Goal: Transaction & Acquisition: Purchase product/service

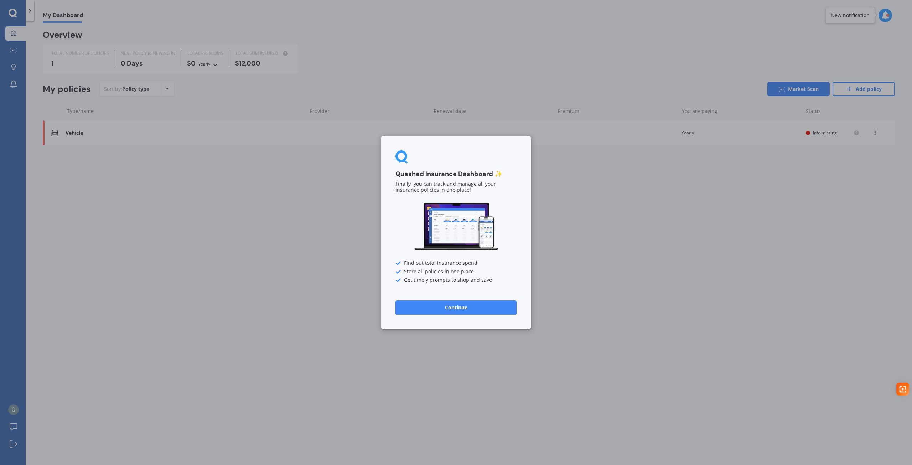
click at [275, 202] on div "Quashed Insurance Dashboard ✨ Finally, you can track and manage all your insura…" at bounding box center [456, 232] width 912 height 465
drag, startPoint x: 466, startPoint y: 302, endPoint x: 473, endPoint y: 301, distance: 7.2
click at [467, 302] on button "Continue" at bounding box center [455, 307] width 121 height 14
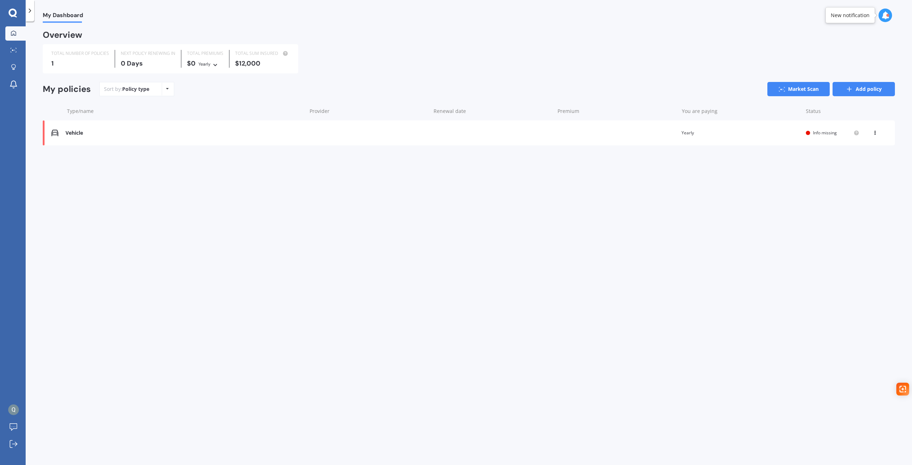
click at [865, 86] on link "Add policy" at bounding box center [863, 89] width 62 height 14
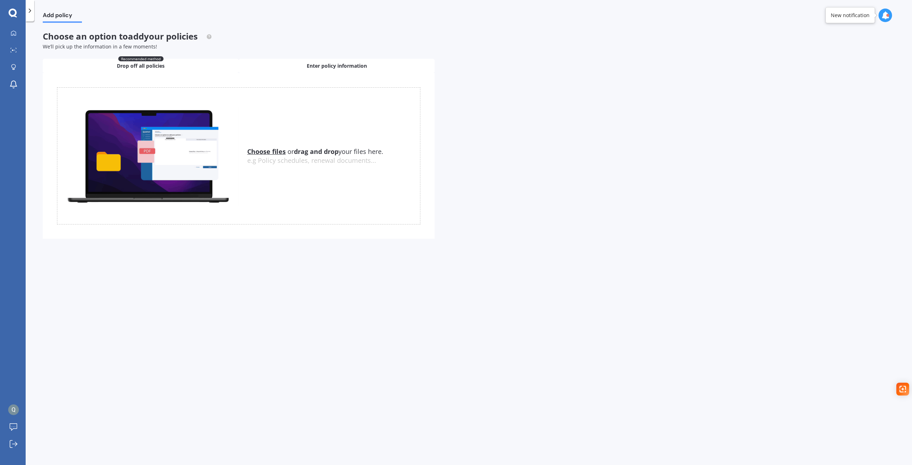
click at [310, 67] on span "Enter policy information" at bounding box center [337, 65] width 60 height 7
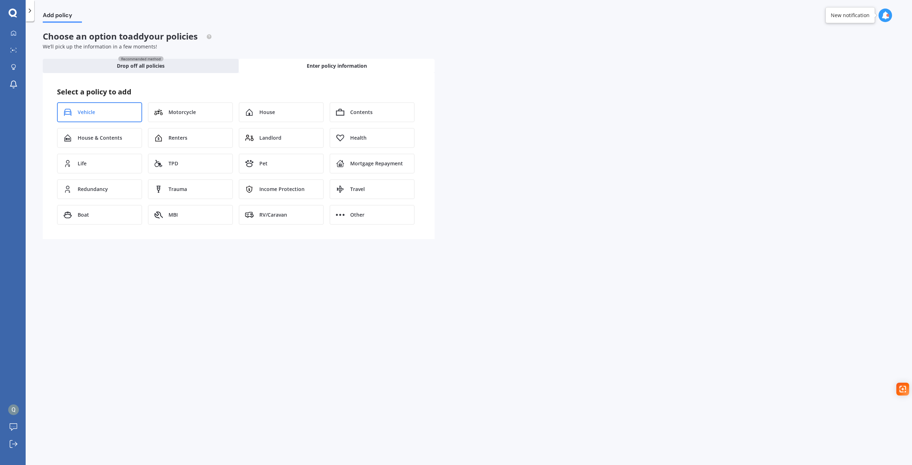
click at [86, 108] on div "Vehicle" at bounding box center [99, 112] width 85 height 20
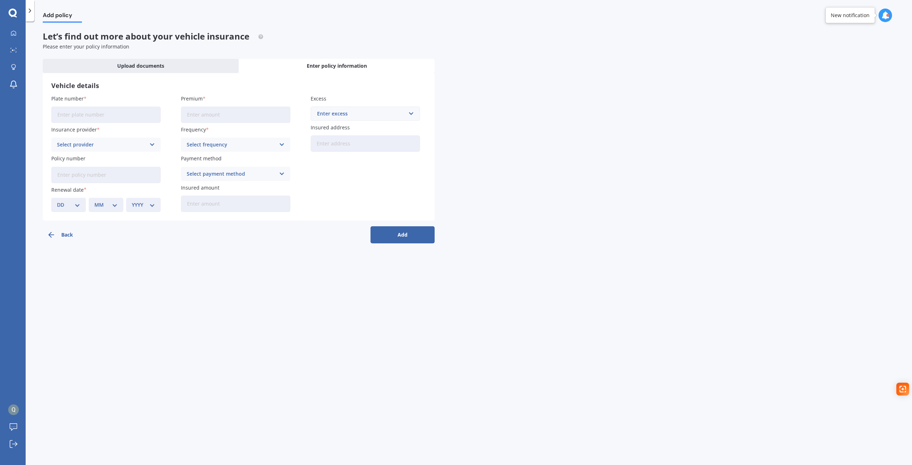
click at [91, 111] on input "Plate number" at bounding box center [105, 115] width 109 height 16
type input "RJW628"
click at [220, 111] on input "Premium" at bounding box center [235, 115] width 109 height 16
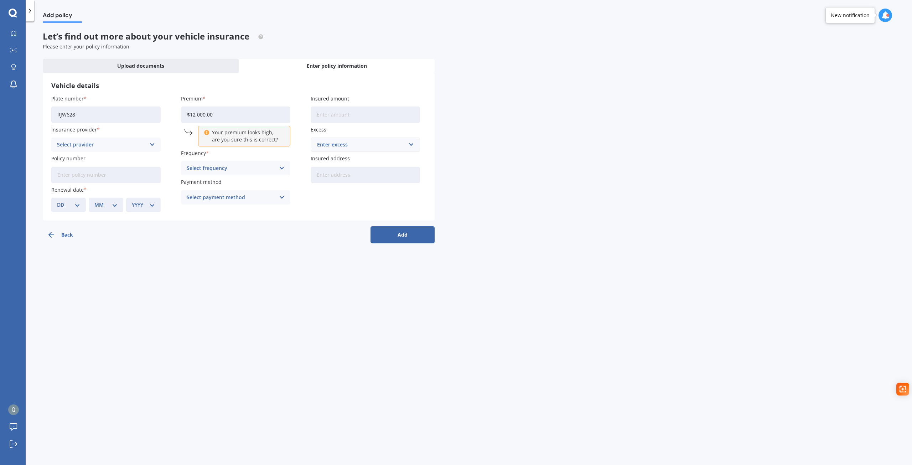
click at [275, 98] on label "Premium" at bounding box center [234, 98] width 107 height 7
click at [275, 107] on input "$12,000.00" at bounding box center [235, 115] width 109 height 16
click at [224, 113] on input "$12,000.00" at bounding box center [235, 115] width 109 height 16
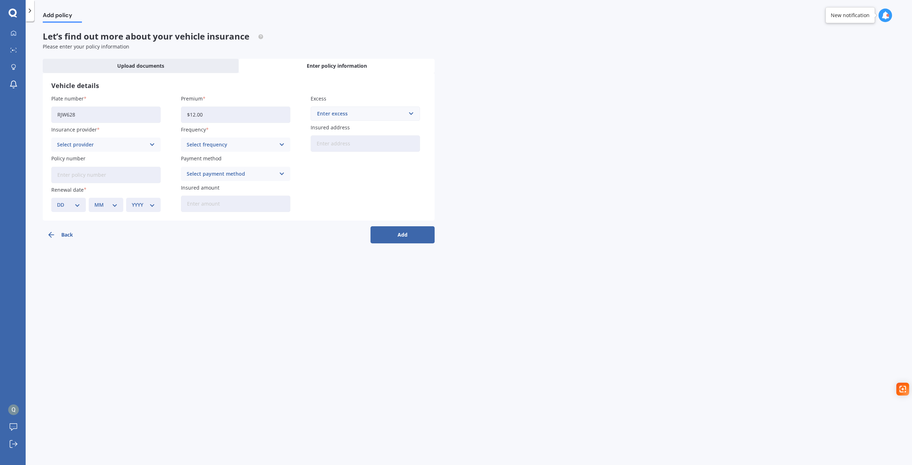
type input "$1.00"
click at [254, 95] on div "Vehicle details Plate number RJW628 Insurance provider Select provider AA AMI A…" at bounding box center [239, 146] width 392 height 147
click at [201, 100] on span "Premium" at bounding box center [192, 98] width 22 height 7
click at [201, 107] on input "Premium" at bounding box center [235, 115] width 109 height 16
click at [339, 111] on div "Enter excess" at bounding box center [361, 114] width 88 height 8
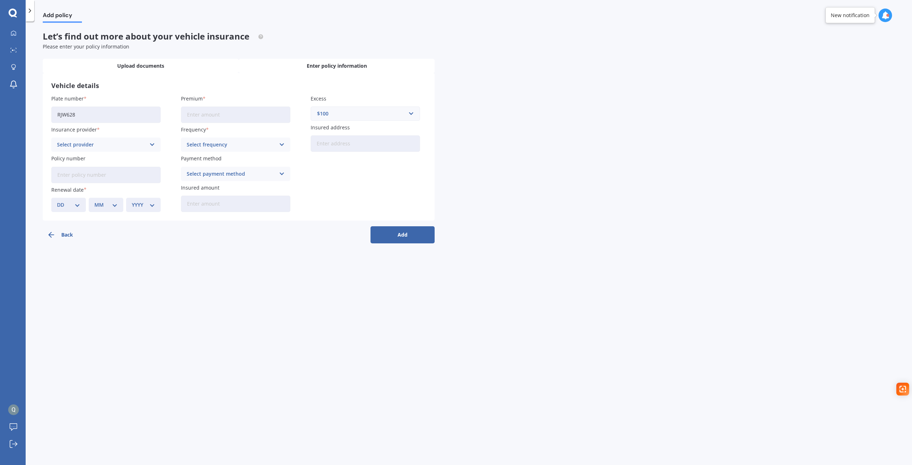
click at [177, 62] on div "Upload documents" at bounding box center [141, 66] width 196 height 14
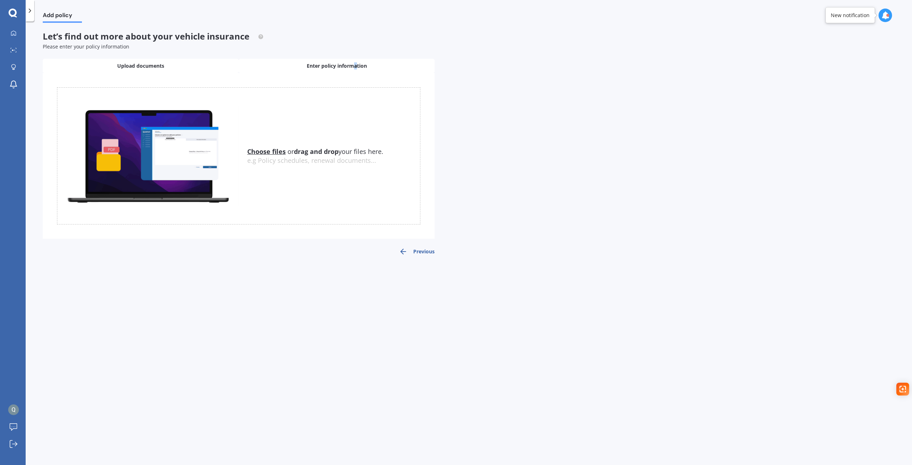
click at [354, 60] on div "Enter policy information" at bounding box center [337, 66] width 196 height 14
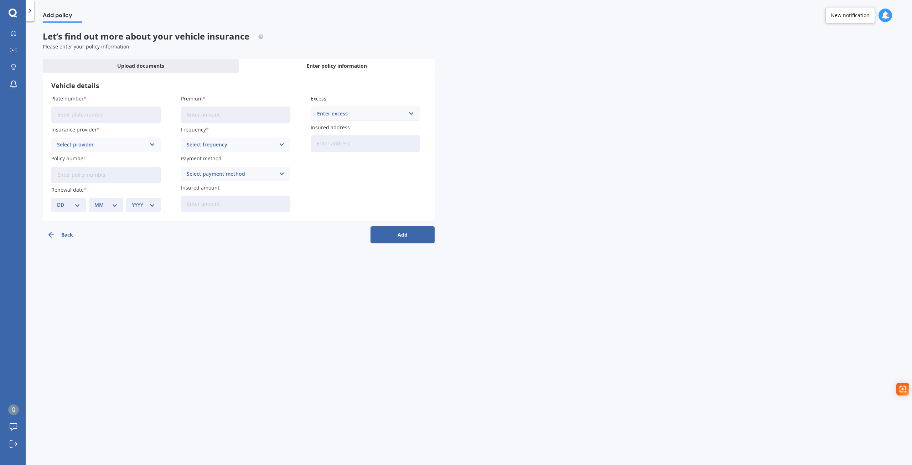
click at [341, 114] on div "Enter excess" at bounding box center [361, 114] width 88 height 8
click at [220, 242] on div "Back Add" at bounding box center [239, 231] width 392 height 23
click at [69, 238] on button "Back" at bounding box center [75, 234] width 64 height 17
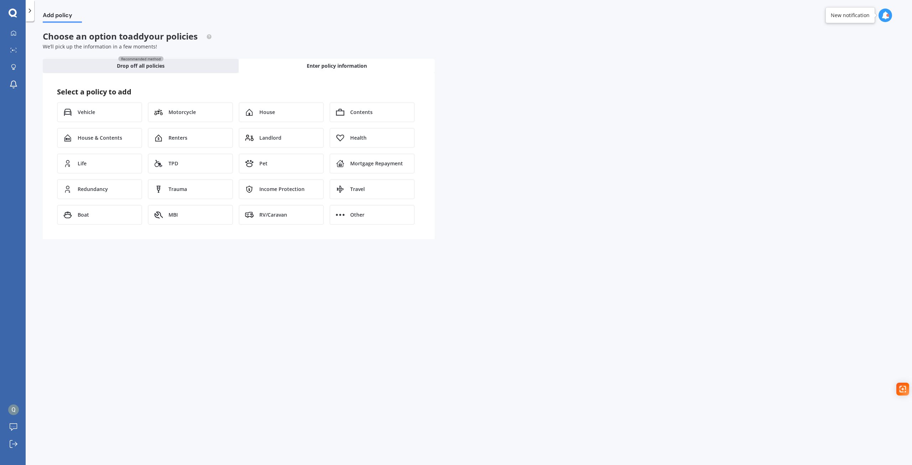
click at [32, 9] on icon at bounding box center [29, 10] width 7 height 7
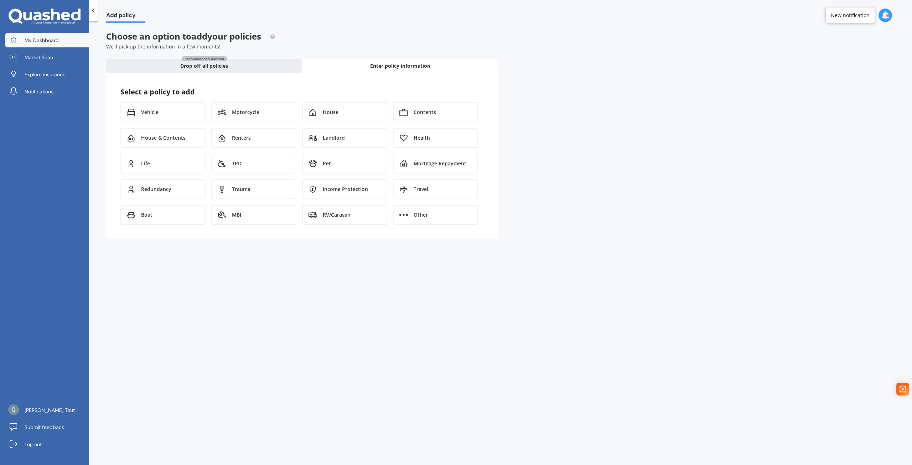
click at [45, 36] on link "My Dashboard" at bounding box center [47, 40] width 84 height 14
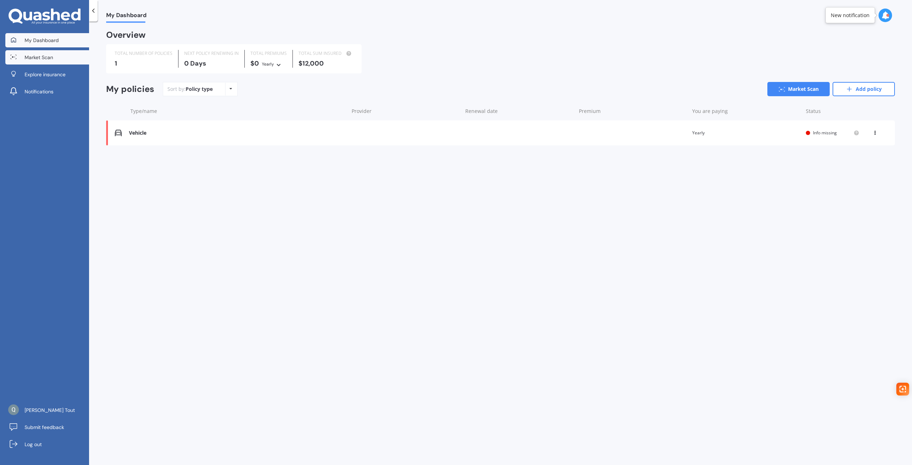
click at [45, 62] on link "Market Scan" at bounding box center [47, 57] width 84 height 14
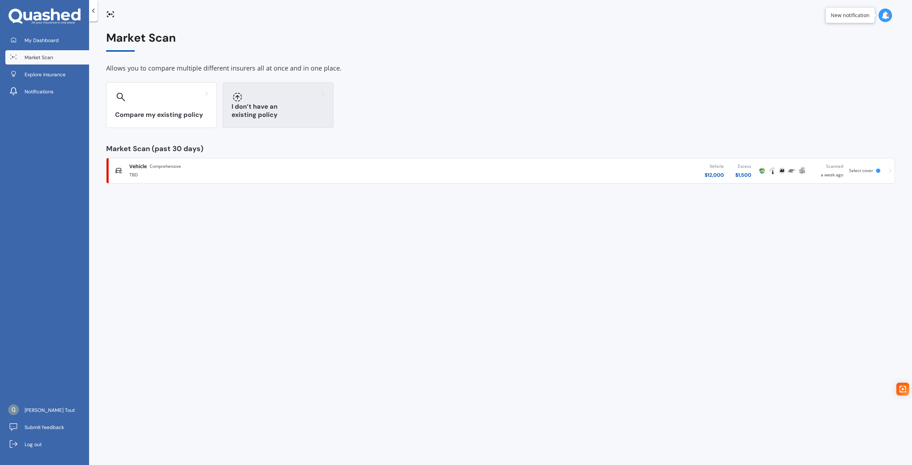
click at [286, 122] on div "I don’t have an existing policy" at bounding box center [278, 105] width 111 height 46
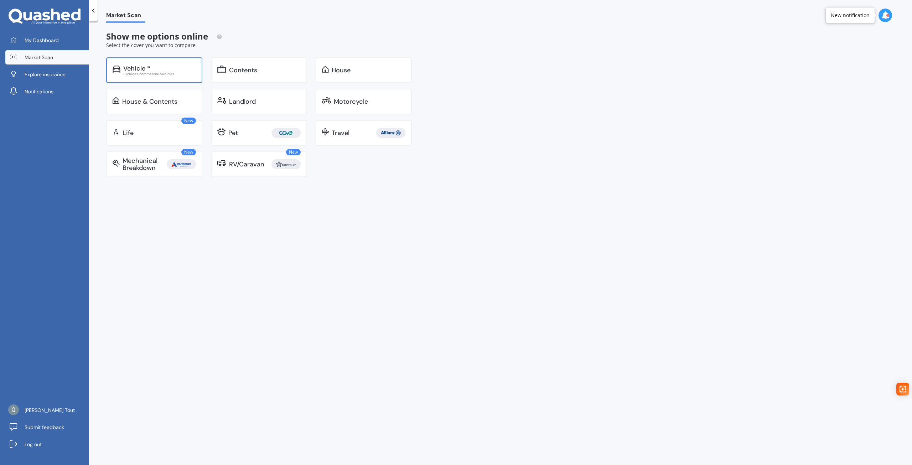
click at [151, 79] on div "Vehicle * Excludes commercial vehicles" at bounding box center [154, 70] width 96 height 26
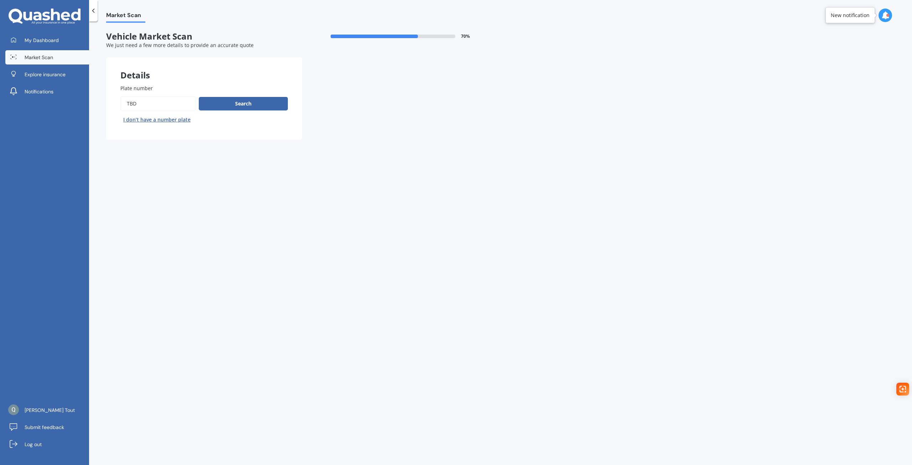
click at [161, 108] on input "Plate number" at bounding box center [158, 103] width 76 height 15
type input "T"
type input "RJW628"
click at [244, 102] on button "Search" at bounding box center [243, 104] width 89 height 14
select select "17"
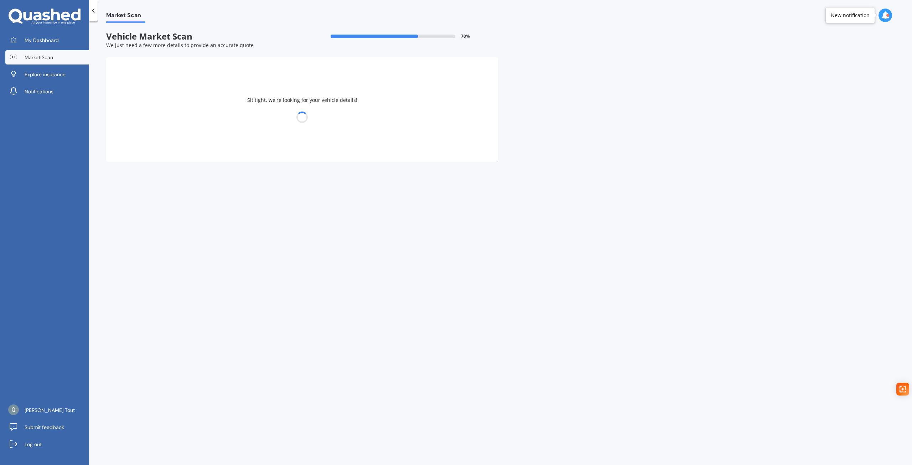
select select "04"
select select "2006"
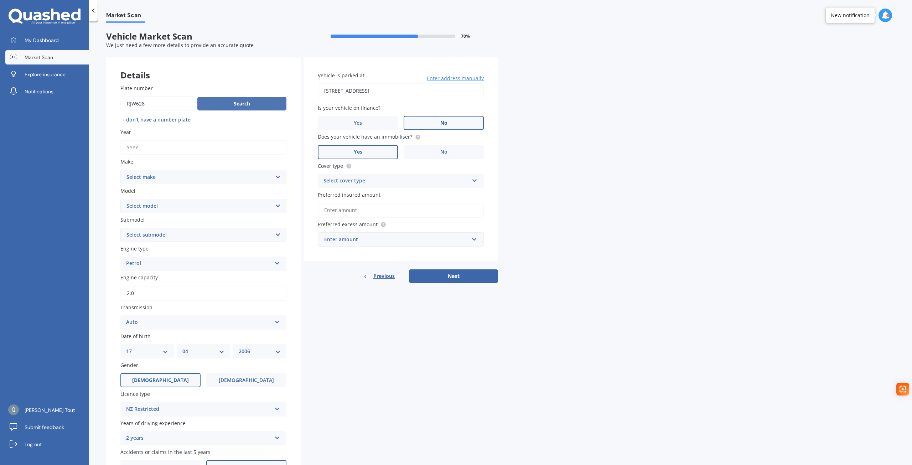
click at [238, 101] on button "Search" at bounding box center [241, 104] width 89 height 14
click at [171, 180] on select "Select make AC ALFA ROMEO ASTON [PERSON_NAME] AUDI AUSTIN BEDFORD BENTLEY BMW B…" at bounding box center [203, 177] width 166 height 14
select select "SUBARU"
click at [120, 170] on select "Select make AC ALFA ROMEO ASTON [PERSON_NAME] AUDI AUSTIN BEDFORD BENTLEY BMW B…" at bounding box center [203, 177] width 166 height 14
click at [154, 212] on select "Select model BRZ Crosstrek Dex Exiga Forester Impreza Justy Legacy Leone levorg…" at bounding box center [203, 206] width 166 height 14
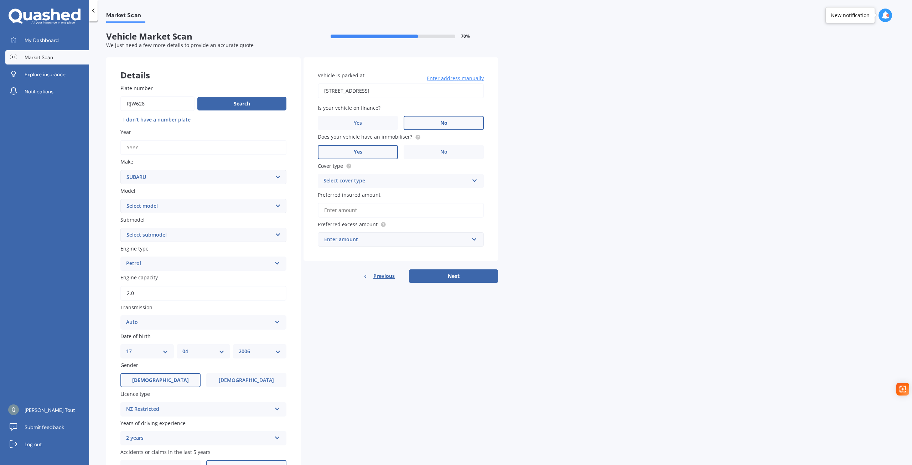
select select "IMPREZA"
click at [120, 199] on select "Select model BRZ Crosstrek Dex Exiga Forester Impreza Justy Legacy Leone levorg…" at bounding box center [203, 206] width 166 height 14
click at [155, 247] on label "Engine type" at bounding box center [201, 248] width 163 height 7
click at [155, 238] on select "Select submodel" at bounding box center [203, 235] width 166 height 14
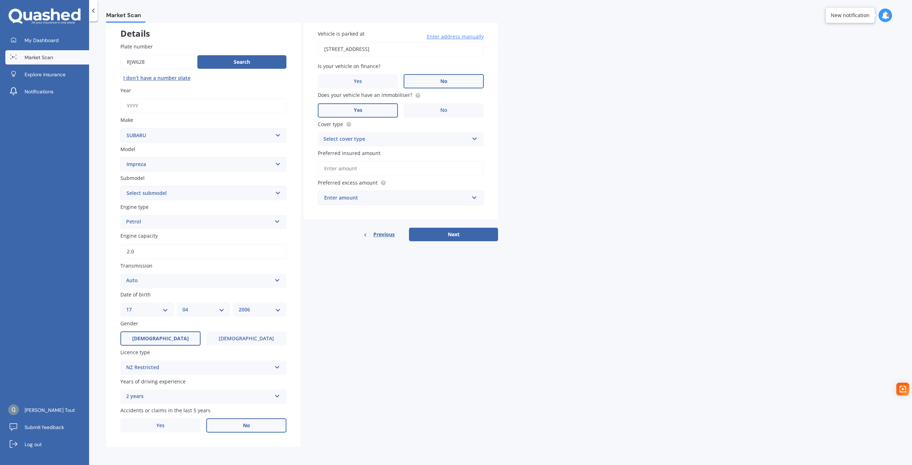
scroll to position [42, 0]
click at [172, 202] on div "Plate number Search I don’t have a number plate Year Make Select make AC ALFA R…" at bounding box center [203, 237] width 194 height 418
click at [174, 190] on select "Select submodel (All other turbo) 2.0i 2.0i Luxury 2.0i S Edition 2.0R 2.0R Spo…" at bounding box center [203, 193] width 166 height 14
select select "2.0I S EDITION"
click at [120, 186] on select "Select submodel (All other turbo) 2.0i 2.0i Luxury 2.0i S Edition 2.0R 2.0R Spo…" at bounding box center [203, 193] width 166 height 14
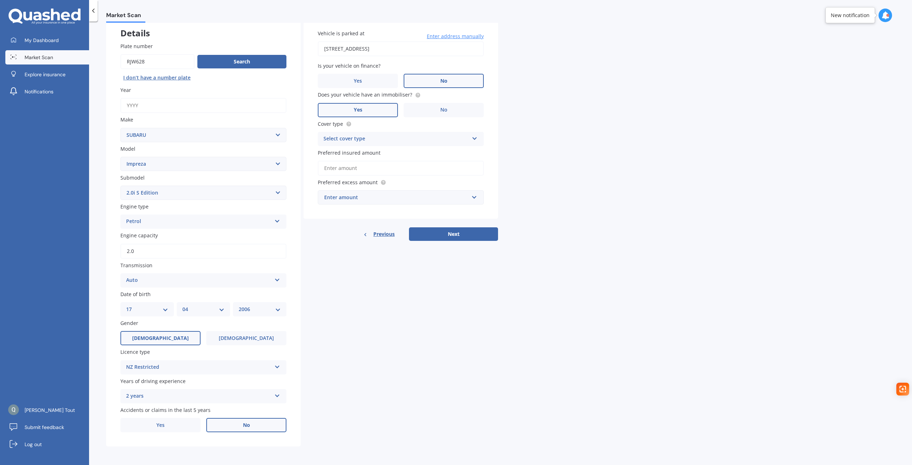
click at [155, 283] on div "Auto" at bounding box center [198, 280] width 145 height 9
click at [155, 284] on div "Auto" at bounding box center [198, 280] width 145 height 9
click at [162, 280] on div "Auto" at bounding box center [198, 280] width 145 height 9
click at [380, 138] on div "Select cover type" at bounding box center [395, 139] width 145 height 9
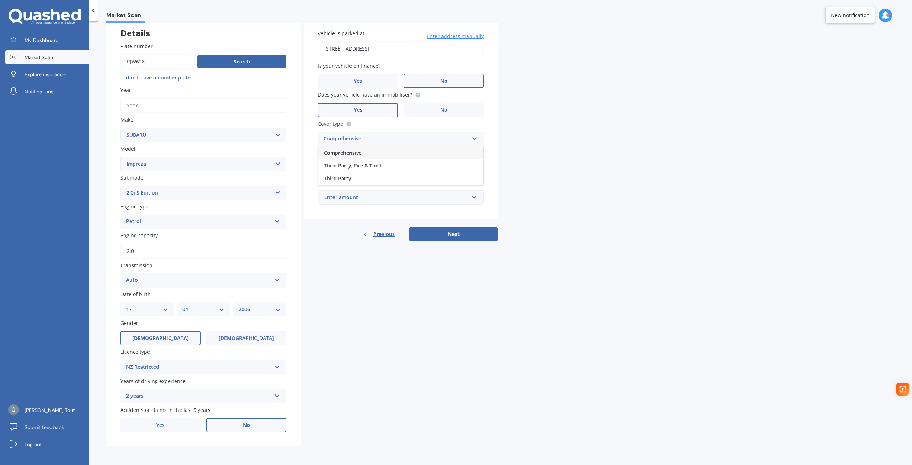
click at [384, 155] on div "Comprehensive" at bounding box center [400, 152] width 165 height 13
click at [373, 168] on input "Preferred insured amount" at bounding box center [401, 168] width 166 height 15
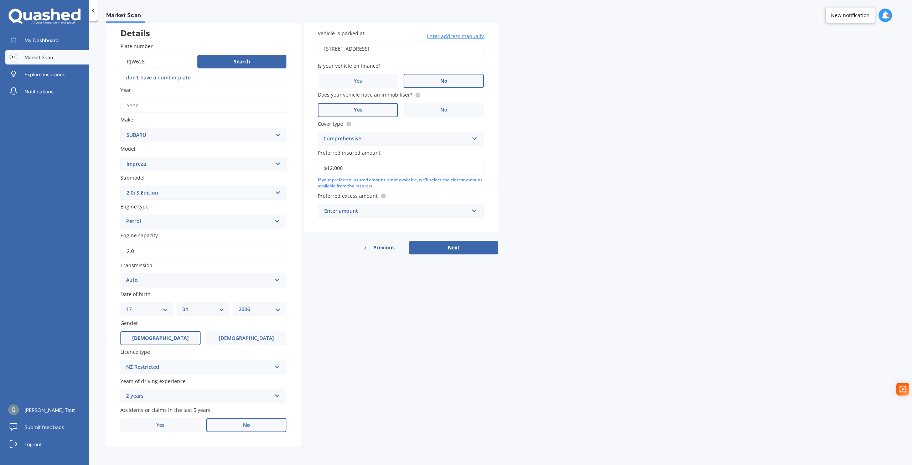
type input "$12,000"
click at [425, 206] on input "text" at bounding box center [398, 211] width 160 height 14
click at [504, 180] on div "Market Scan Vehicle Market Scan 70 % We just need a few more details to provide…" at bounding box center [500, 244] width 823 height 443
click at [454, 245] on button "Next" at bounding box center [453, 248] width 89 height 14
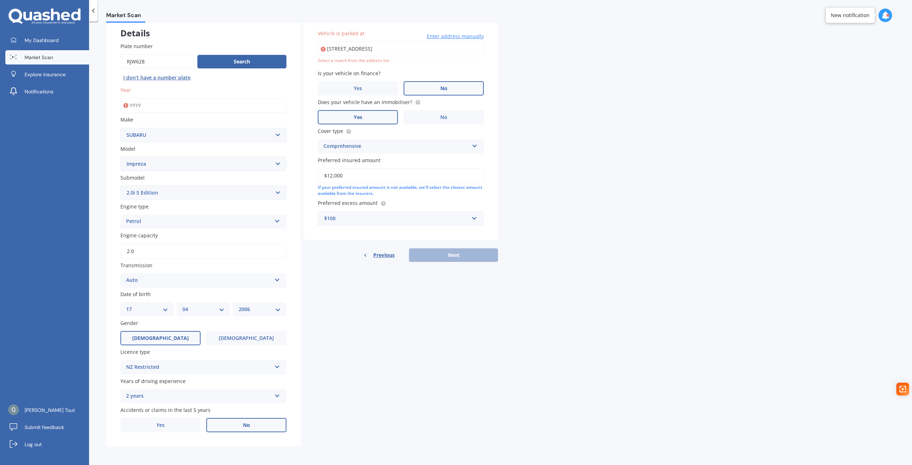
click at [456, 52] on input "[STREET_ADDRESS]" at bounding box center [401, 48] width 166 height 15
type input "[STREET_ADDRESS]"
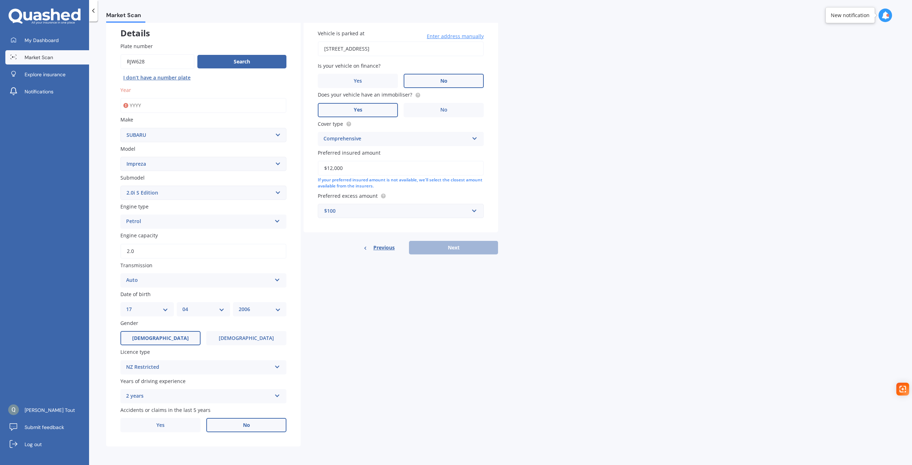
click at [434, 252] on div "Previous Next" at bounding box center [400, 248] width 194 height 14
click at [477, 211] on input "text" at bounding box center [398, 211] width 160 height 14
click at [604, 232] on div "Market Scan Vehicle Market Scan 70 % We just need a few more details to provide…" at bounding box center [500, 244] width 823 height 443
click at [441, 232] on div "Vehicle is parked at [STREET_ADDRESS] Enter address manually Is your vehicle on…" at bounding box center [400, 123] width 194 height 217
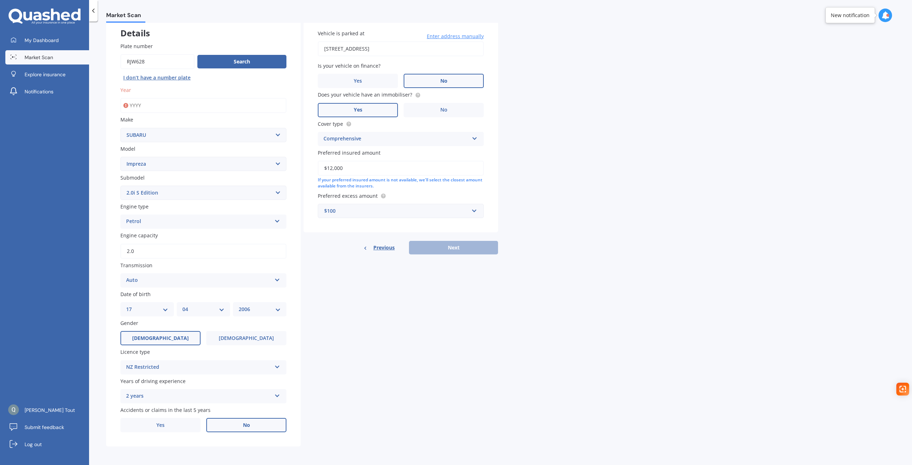
click at [472, 223] on div "Vehicle is parked at [STREET_ADDRESS] Enter address manually Is your vehicle on…" at bounding box center [400, 123] width 194 height 217
click at [473, 217] on input "text" at bounding box center [398, 211] width 160 height 14
click at [361, 282] on div "$1,000" at bounding box center [400, 276] width 165 height 13
click at [460, 213] on div "$1,000" at bounding box center [396, 211] width 145 height 8
click at [348, 290] on div "$1,500" at bounding box center [400, 290] width 165 height 13
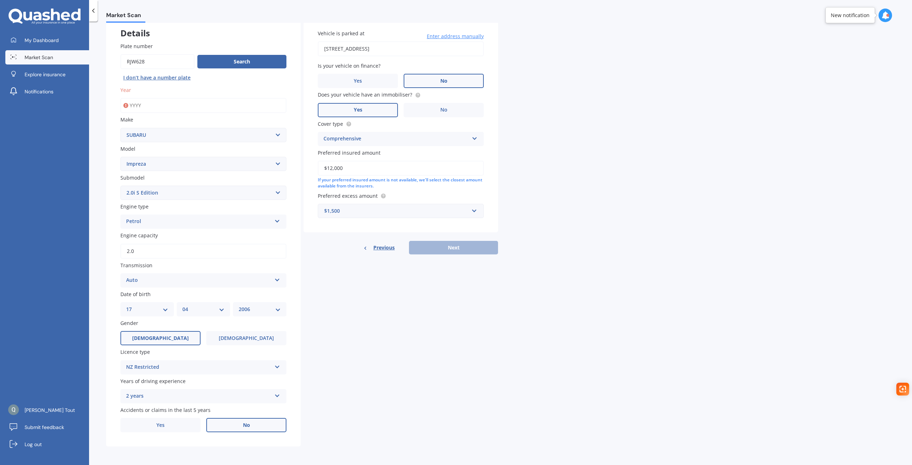
drag, startPoint x: 162, startPoint y: 112, endPoint x: 163, endPoint y: 109, distance: 3.6
click at [162, 112] on input "Year" at bounding box center [203, 105] width 166 height 15
type input "2014"
click at [457, 253] on button "Next" at bounding box center [453, 248] width 89 height 14
select select "17"
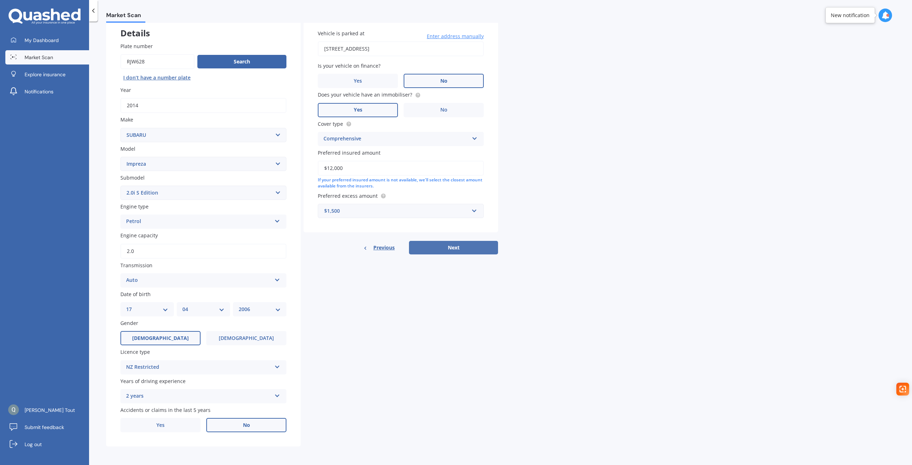
select select "04"
select select "2006"
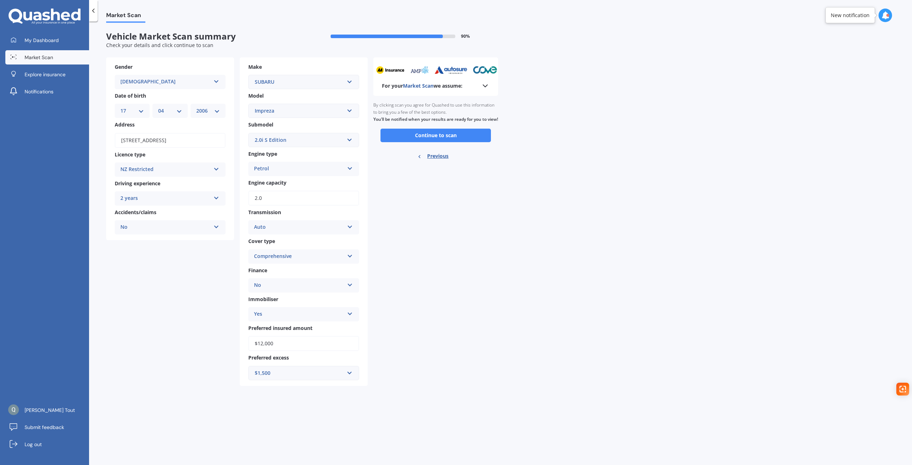
scroll to position [0, 0]
click at [439, 140] on button "Continue to scan" at bounding box center [435, 136] width 110 height 14
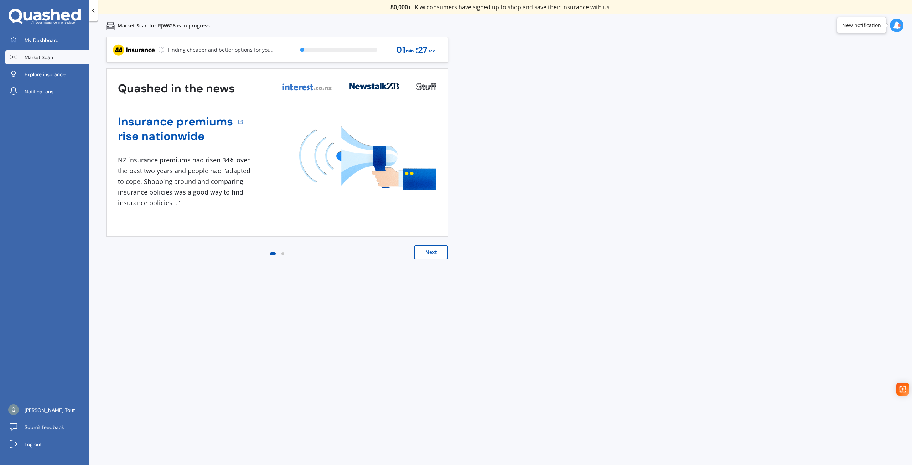
click at [415, 251] on button "Next" at bounding box center [431, 252] width 34 height 14
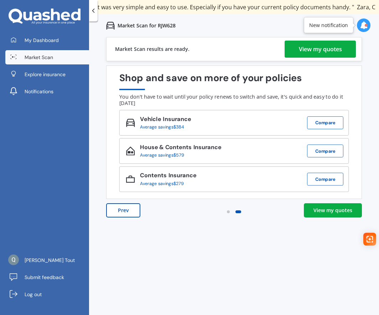
click at [315, 49] on div "View my quotes" at bounding box center [320, 49] width 43 height 17
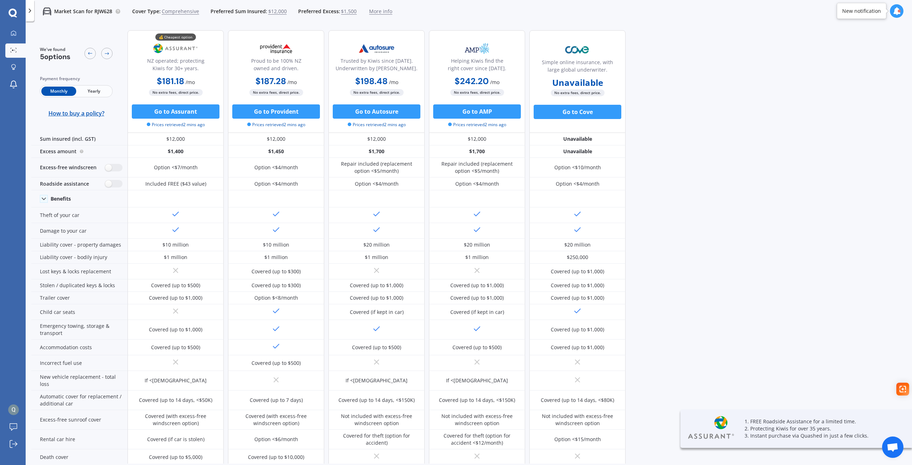
click at [100, 89] on span "Yearly" at bounding box center [93, 91] width 35 height 9
click at [53, 90] on span "Monthly" at bounding box center [58, 91] width 35 height 9
click at [89, 91] on span "Yearly" at bounding box center [93, 91] width 35 height 9
